Goal: Purchase product/service

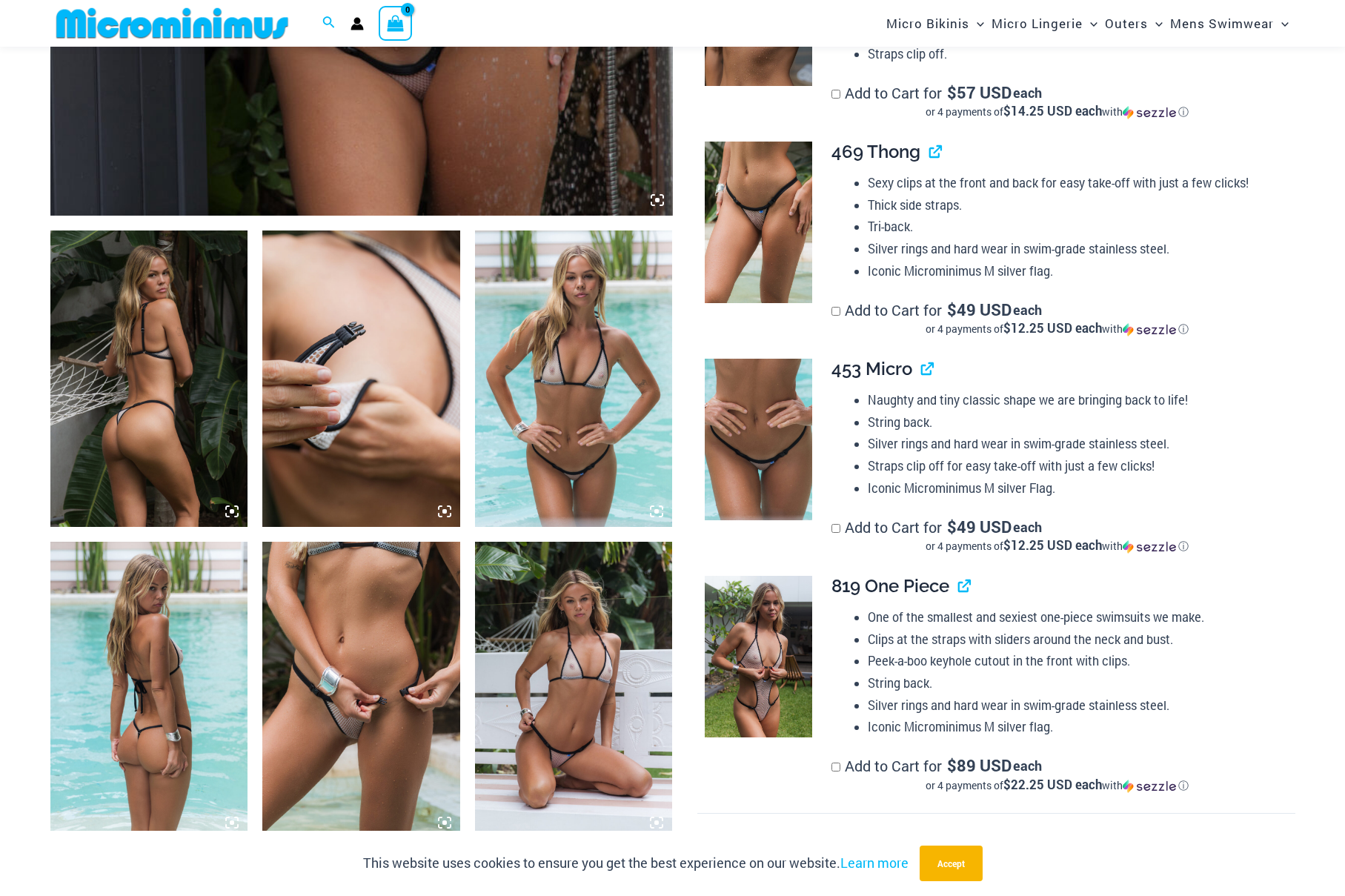
scroll to position [875, 0]
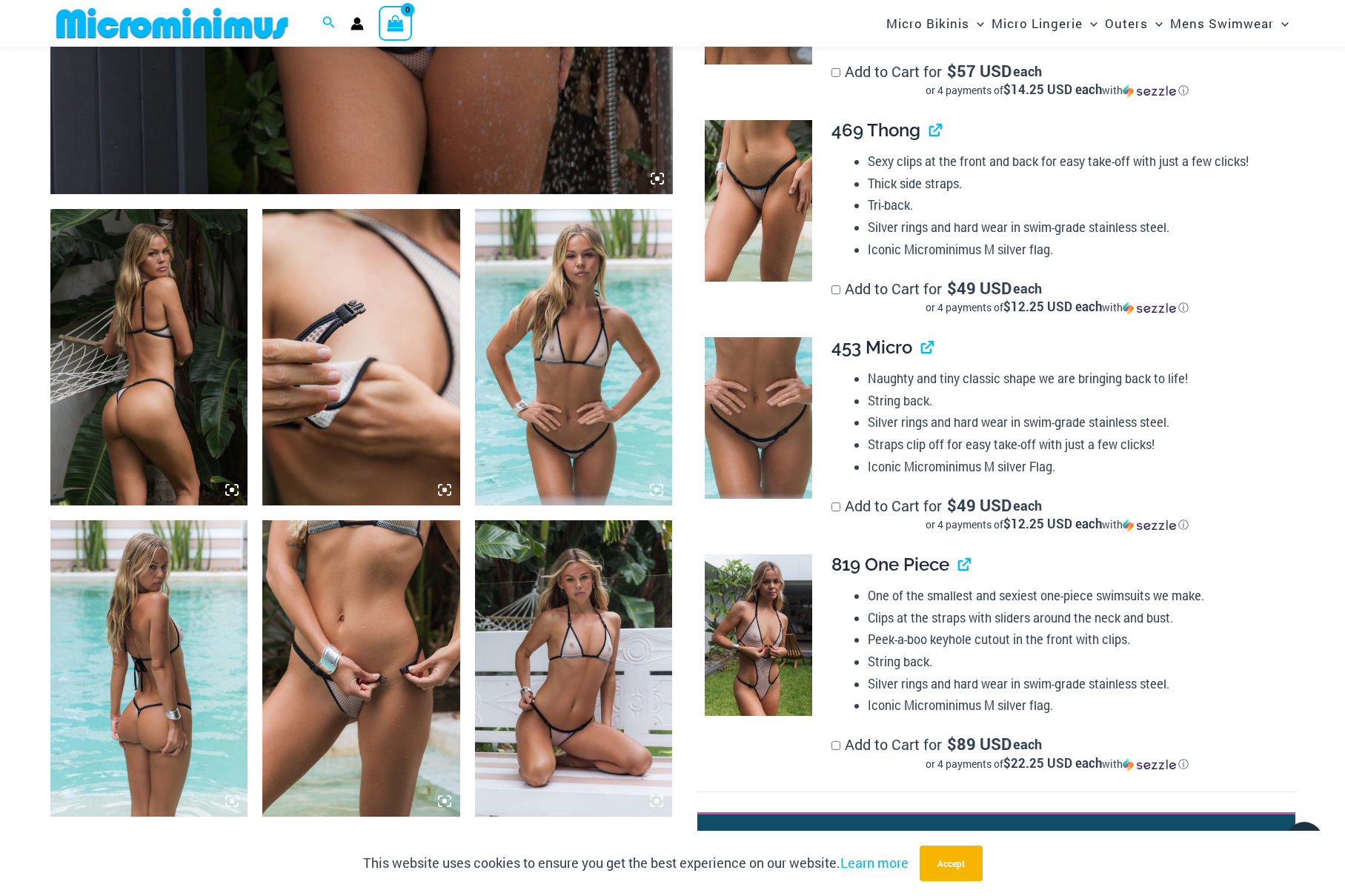
click at [121, 395] on img at bounding box center [149, 357] width 198 height 296
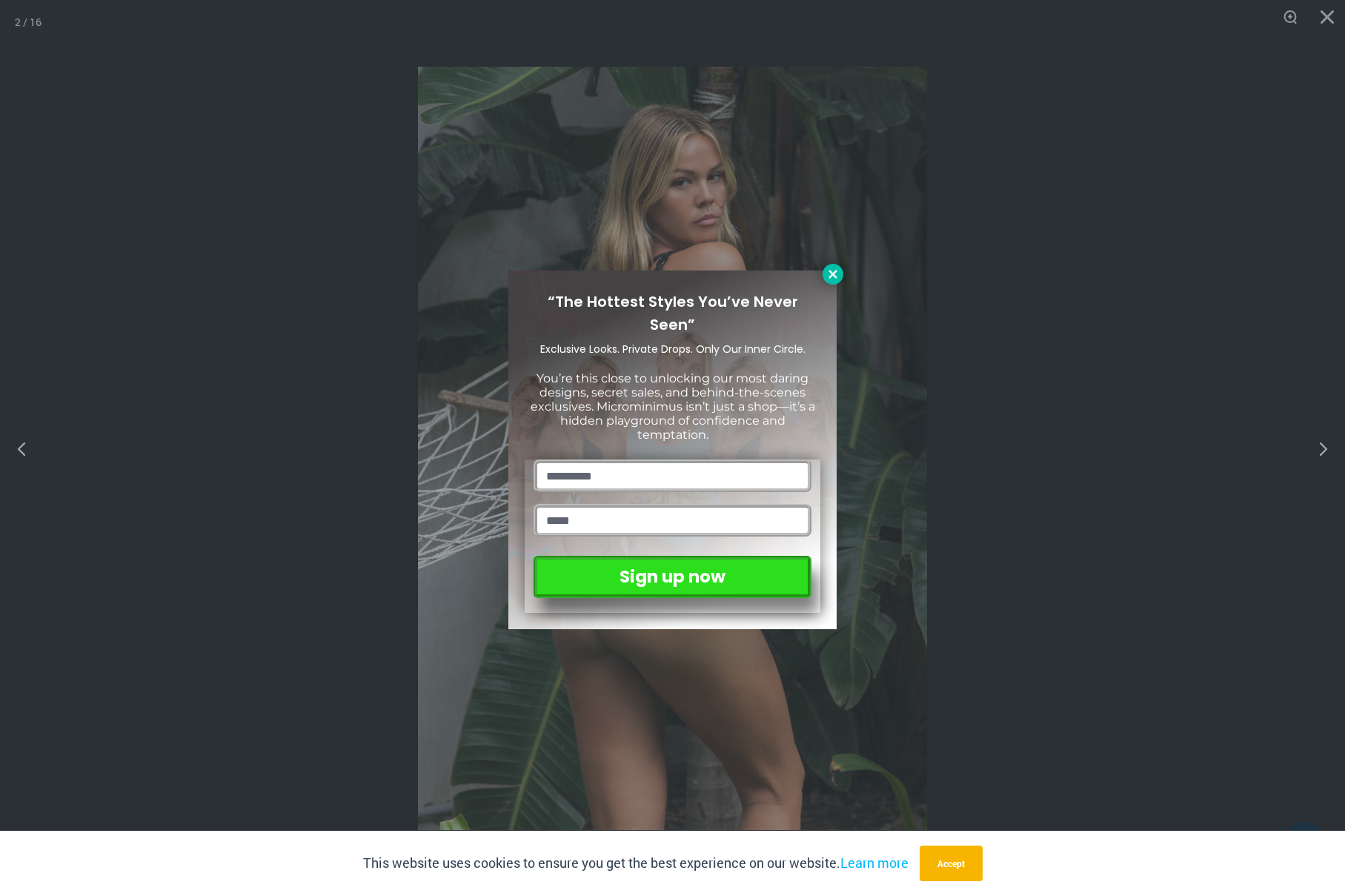
click at [840, 277] on button at bounding box center [833, 274] width 20 height 20
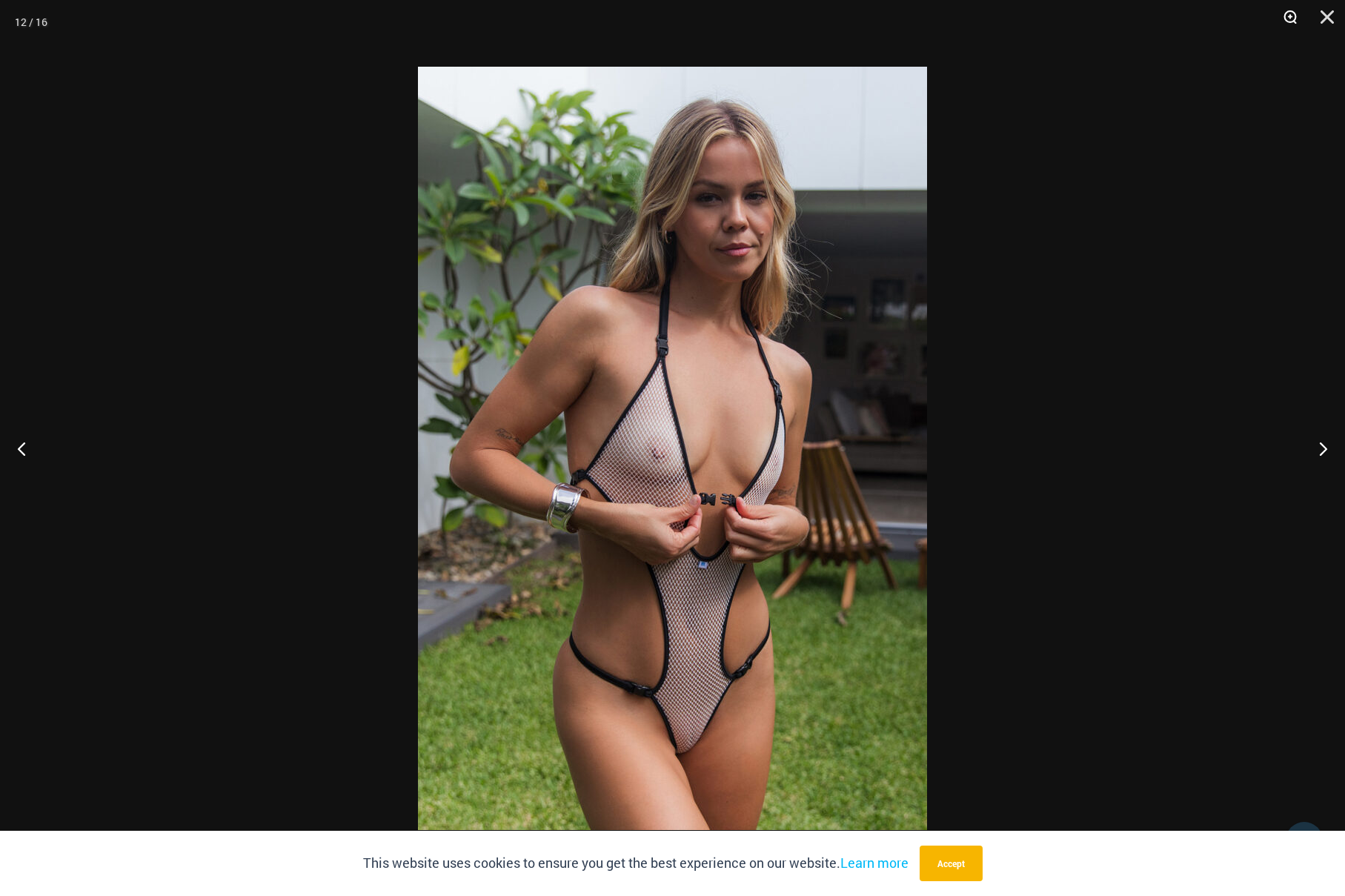
click at [1293, 18] on button "Zoom" at bounding box center [1286, 22] width 37 height 45
click at [773, 339] on img at bounding box center [672, 448] width 509 height 763
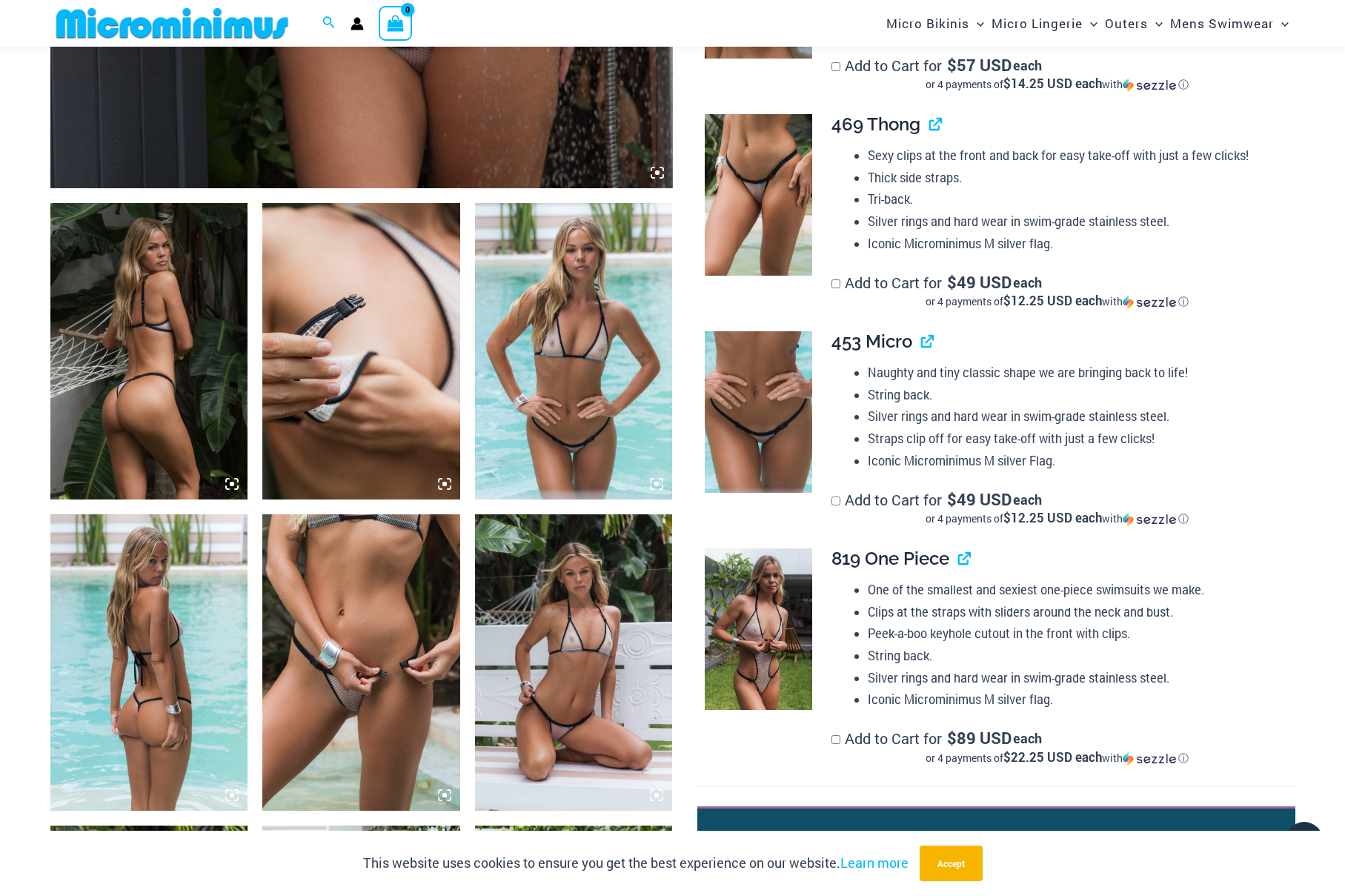
scroll to position [883, 0]
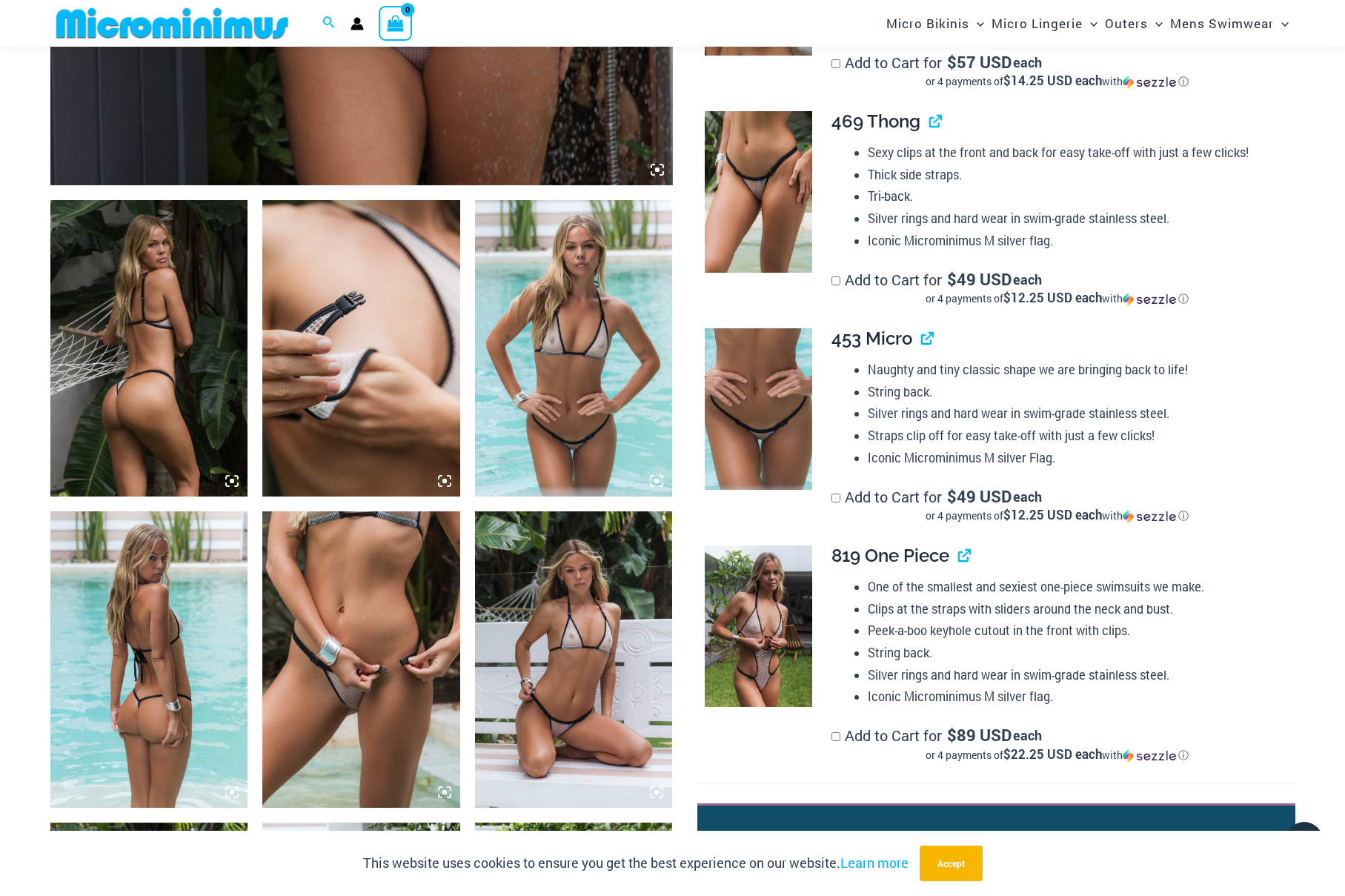
click at [584, 628] on img at bounding box center [574, 659] width 198 height 296
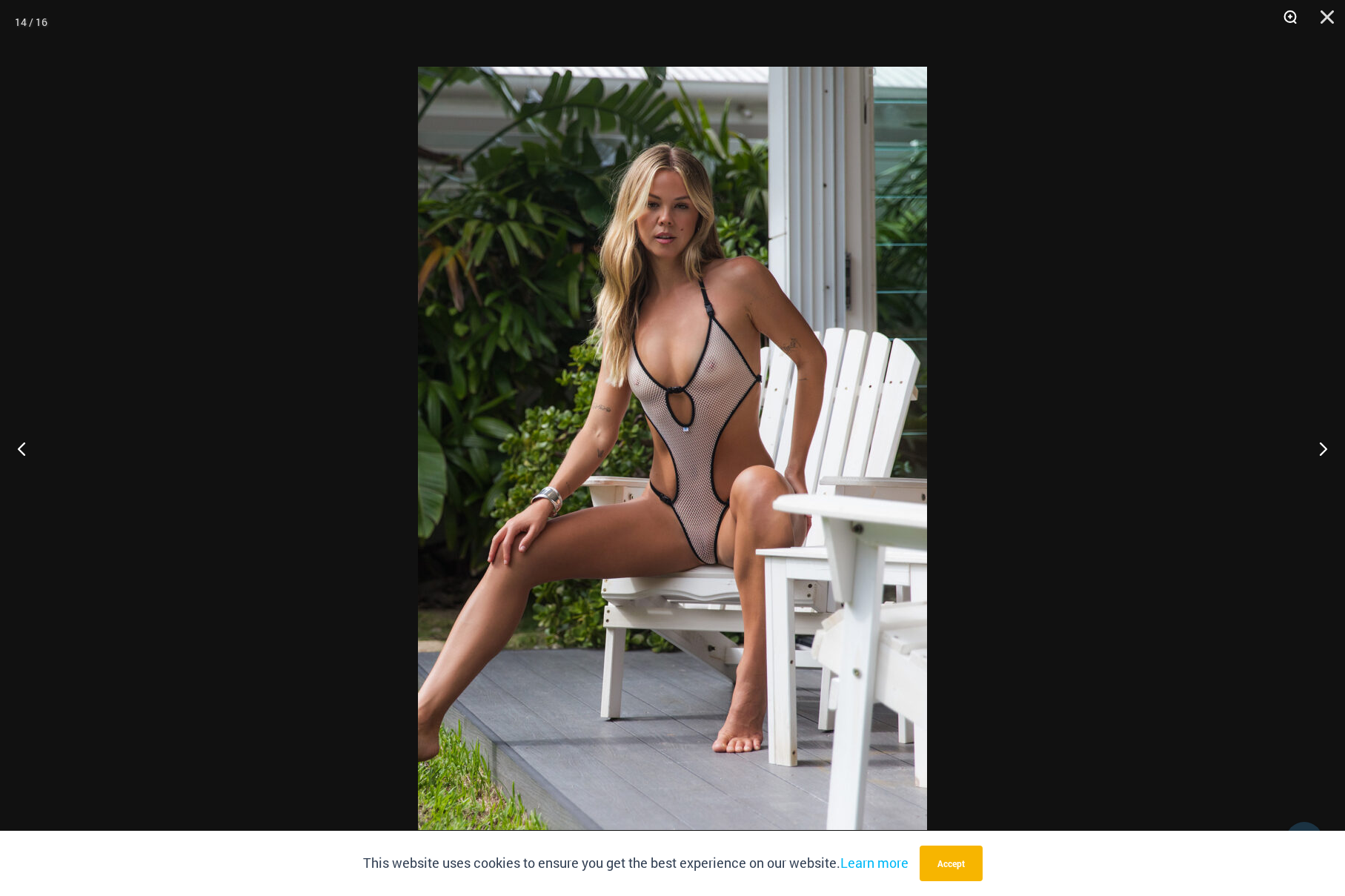
click at [1290, 15] on button "Zoom" at bounding box center [1286, 22] width 37 height 45
click at [1290, 16] on button "Zoom" at bounding box center [1286, 22] width 37 height 45
click at [1098, 307] on div at bounding box center [672, 448] width 1345 height 896
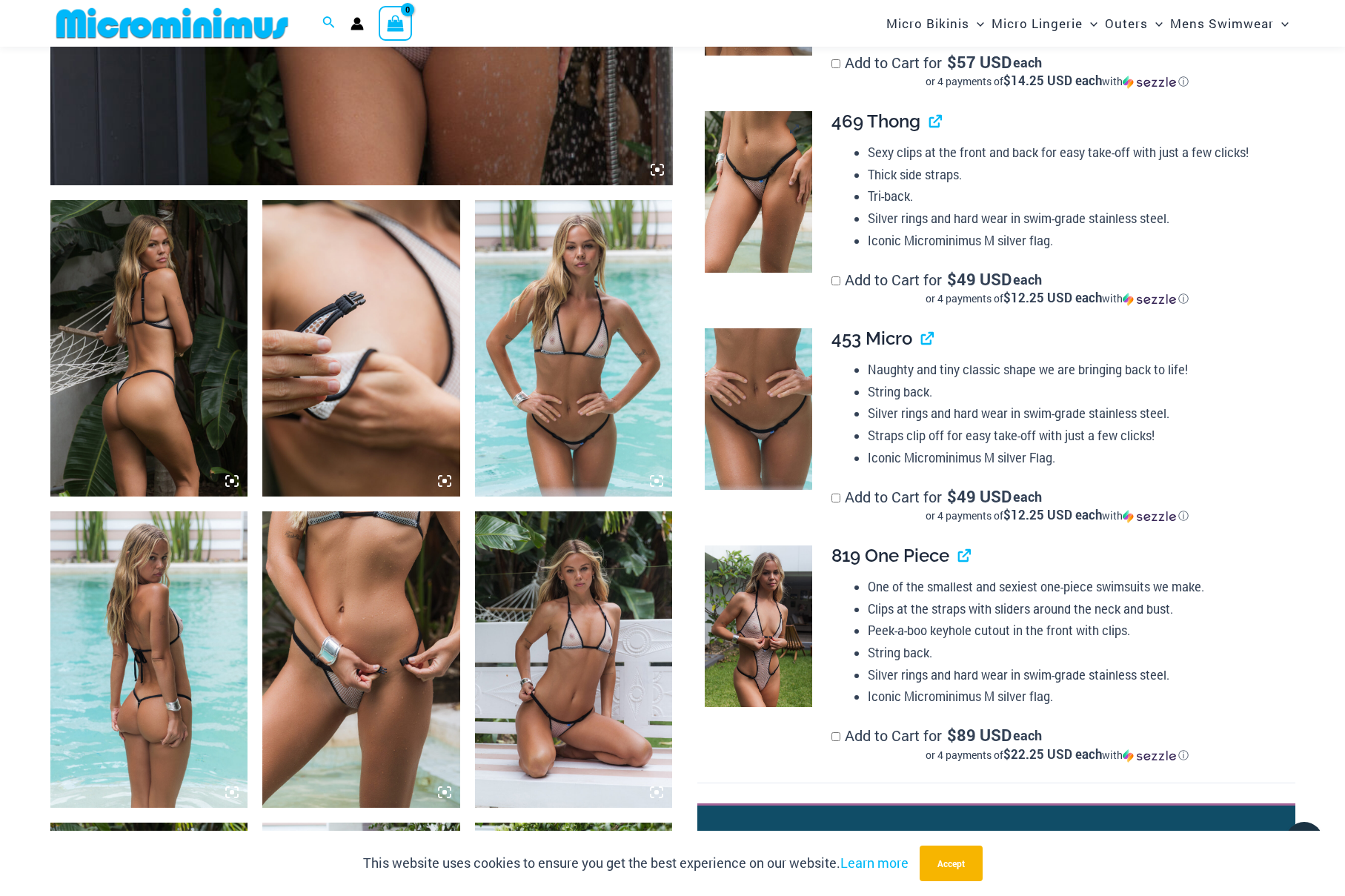
click at [778, 190] on img at bounding box center [759, 192] width 108 height 162
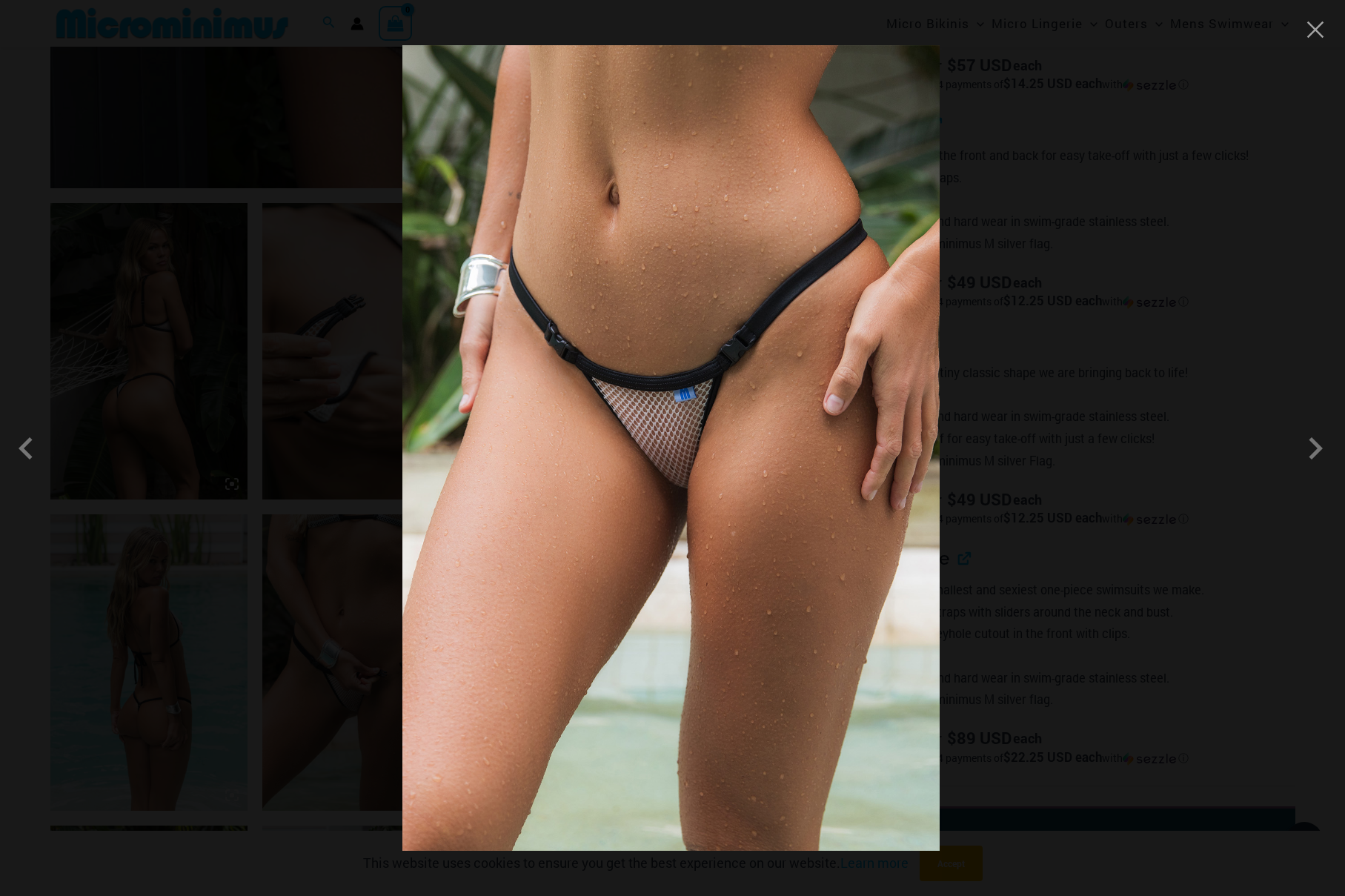
scroll to position [878, 0]
click at [1309, 450] on span at bounding box center [1316, 448] width 45 height 45
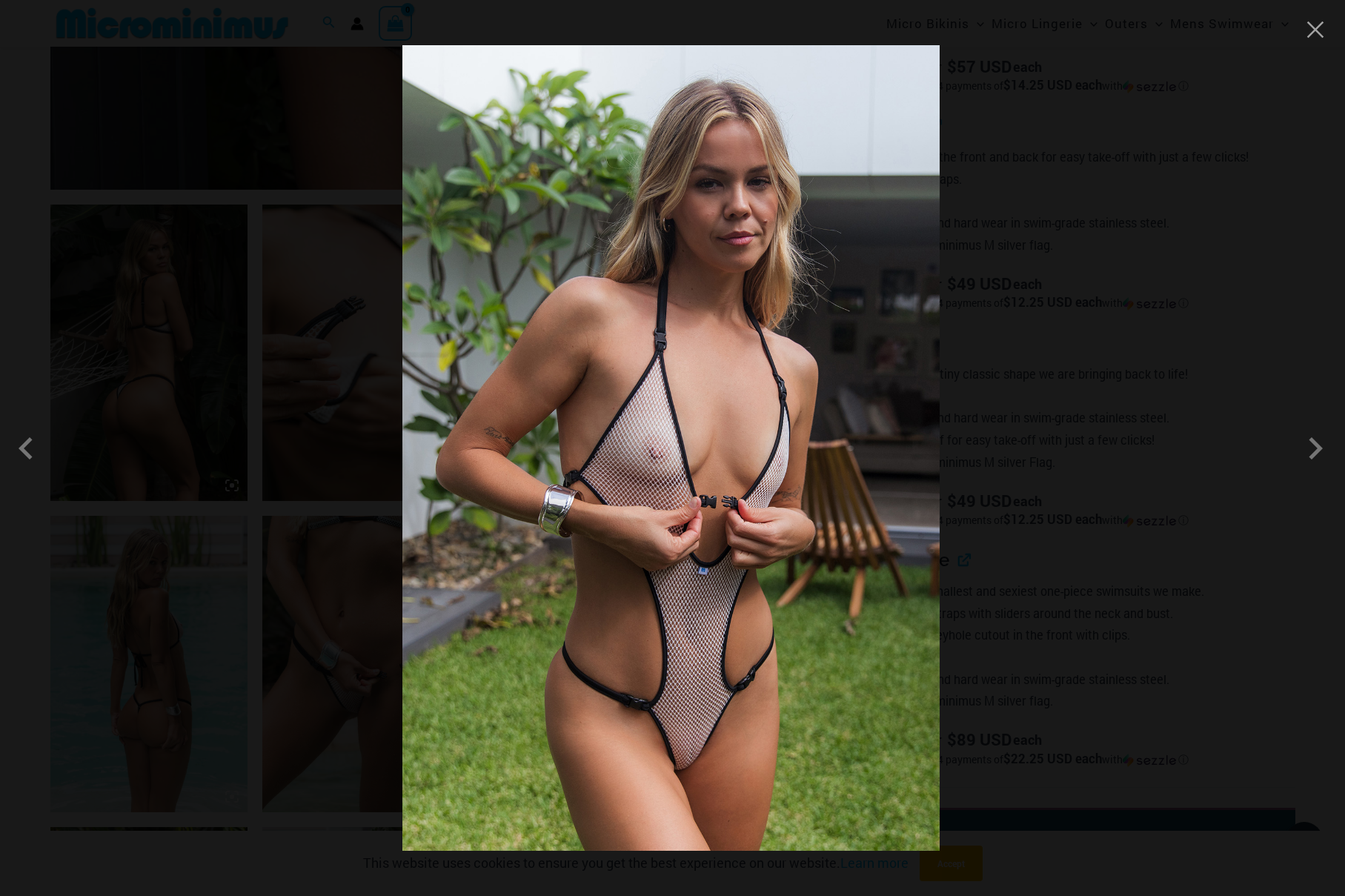
scroll to position [877, 0]
click at [1317, 24] on button "Close" at bounding box center [1316, 30] width 22 height 22
